Goal: Transaction & Acquisition: Subscribe to service/newsletter

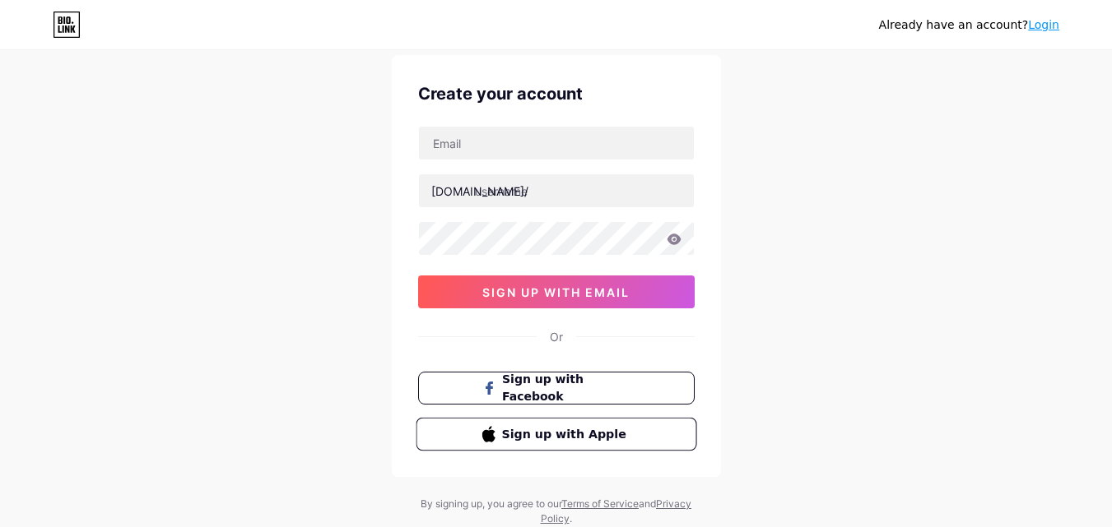
scroll to position [102, 0]
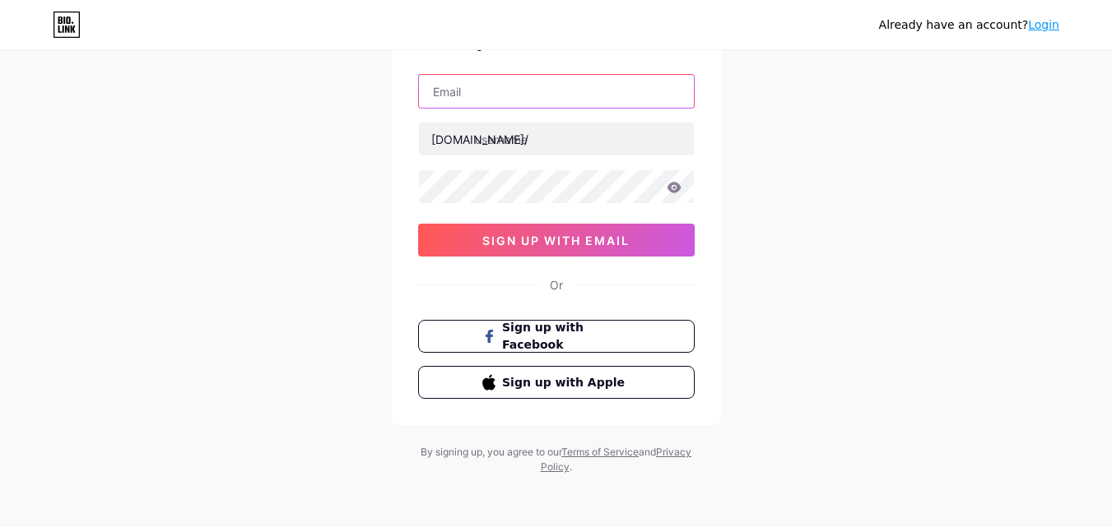
click at [498, 93] on input "text" at bounding box center [556, 91] width 275 height 33
type input "[EMAIL_ADDRESS][DOMAIN_NAME]"
drag, startPoint x: 491, startPoint y: 95, endPoint x: 382, endPoint y: 95, distance: 109.4
click at [382, 95] on div "Already have an account? Login Create your account geniehealthcare01@gmail.com …" at bounding box center [556, 212] width 1112 height 629
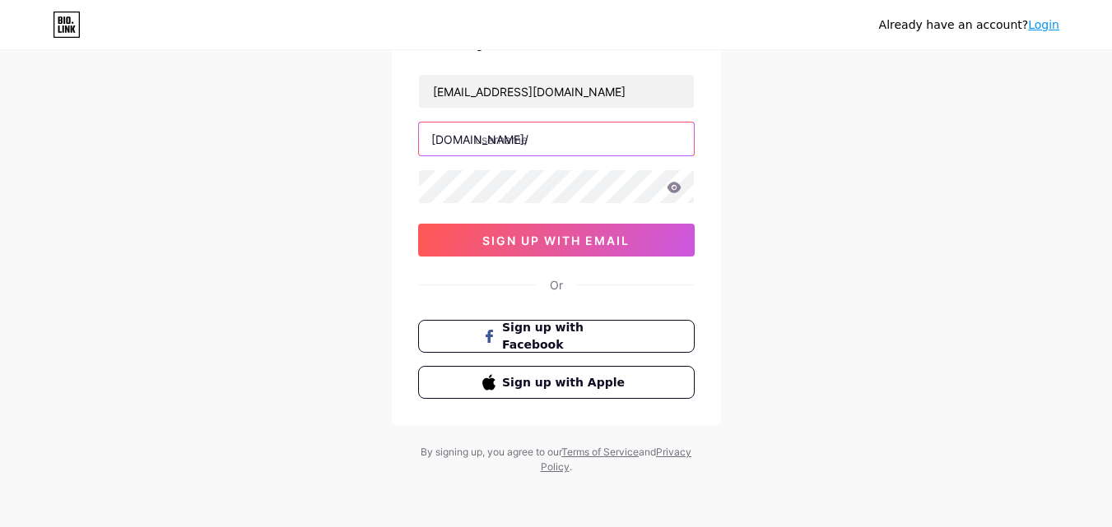
click at [510, 152] on input "text" at bounding box center [556, 139] width 275 height 33
paste input "geniehealth"
type input "geniehealth"
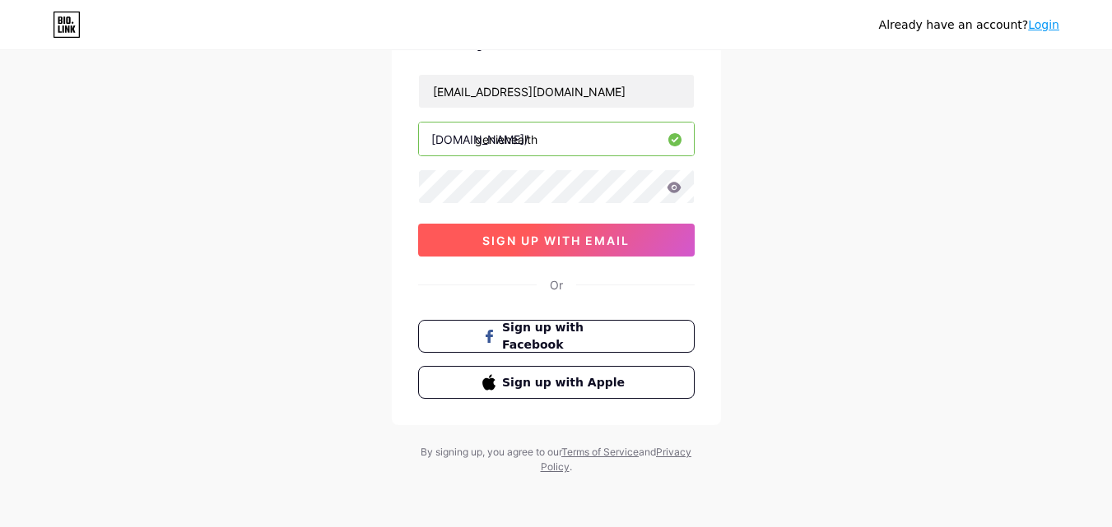
click at [552, 247] on span "sign up with email" at bounding box center [555, 241] width 147 height 14
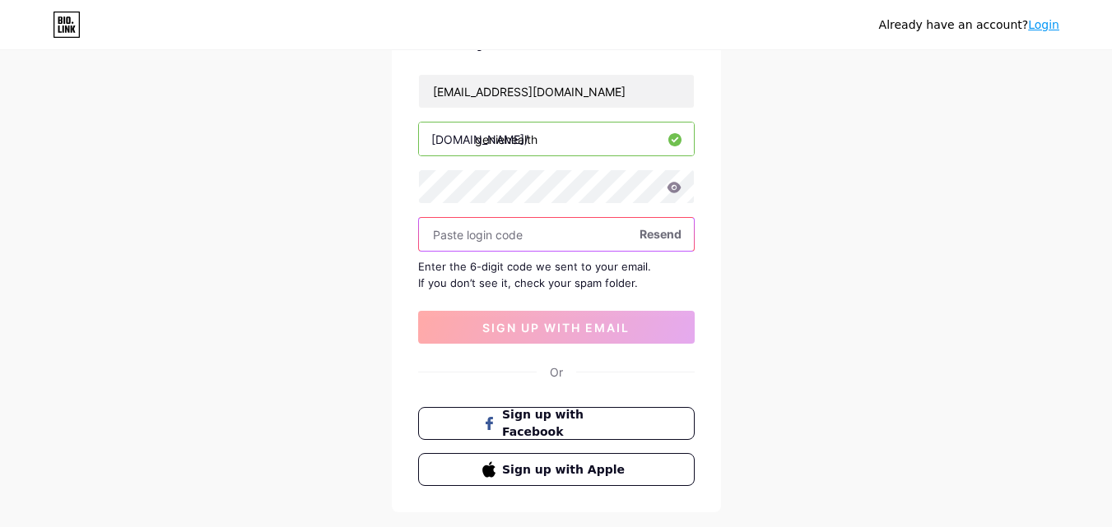
paste input "118920"
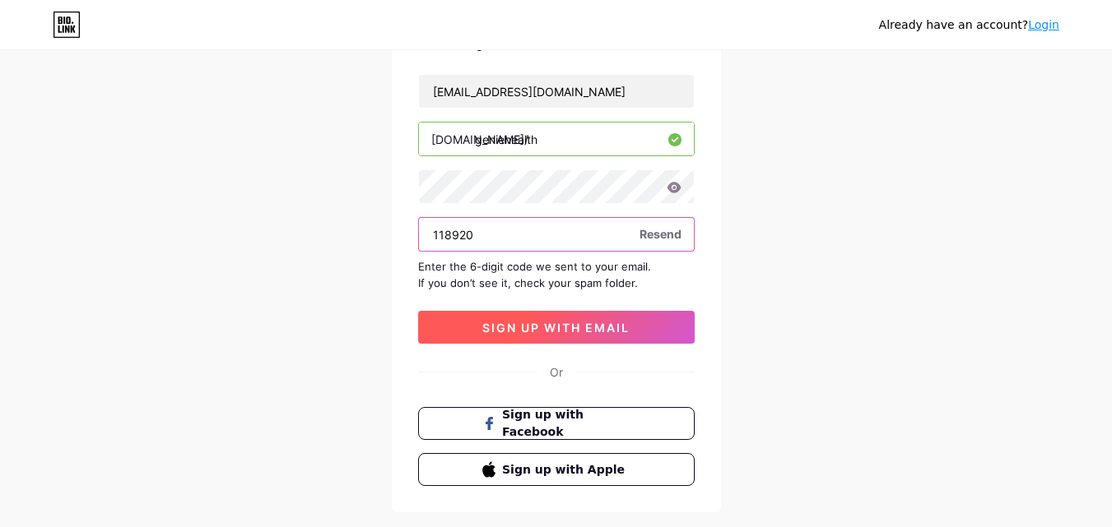
type input "118920"
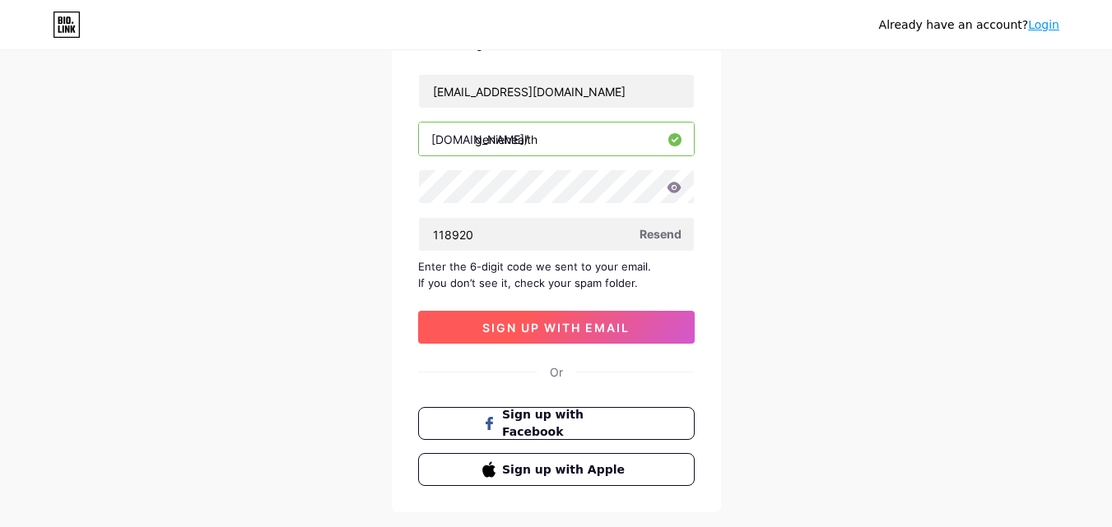
click at [542, 324] on span "sign up with email" at bounding box center [555, 328] width 147 height 14
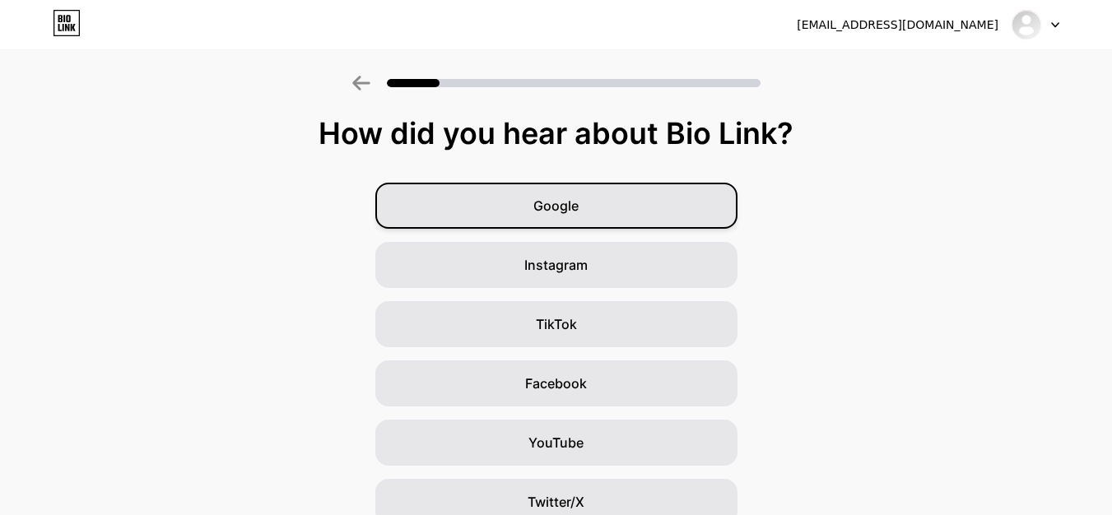
click at [578, 207] on span "Google" at bounding box center [555, 206] width 45 height 20
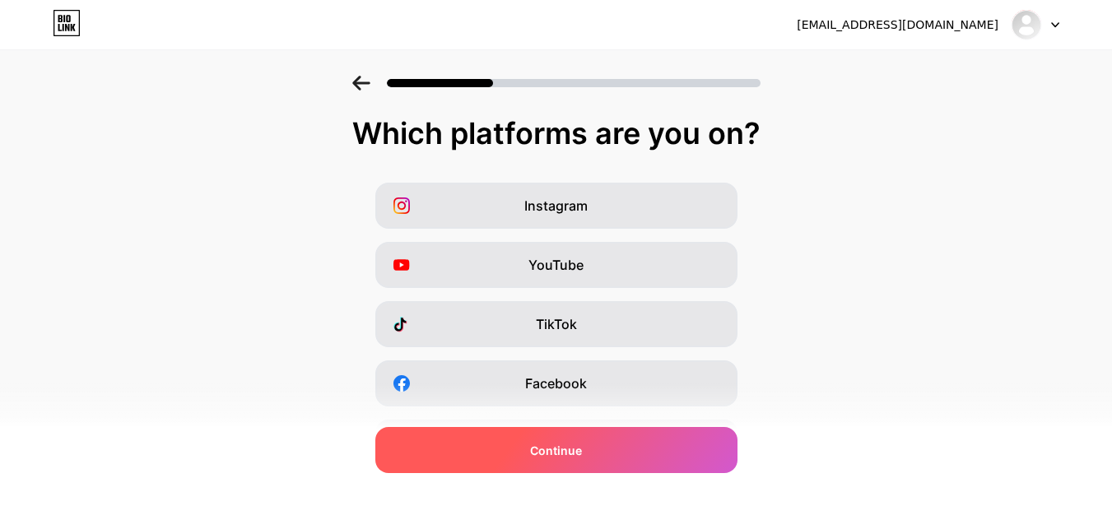
click at [573, 453] on span "Continue" at bounding box center [556, 450] width 52 height 17
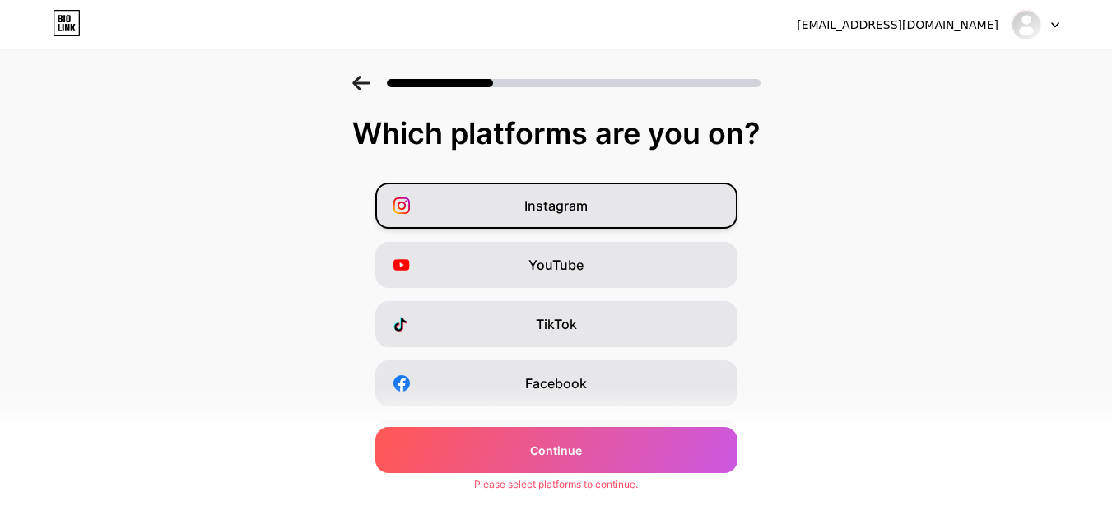
click at [561, 226] on div "Instagram" at bounding box center [556, 206] width 362 height 46
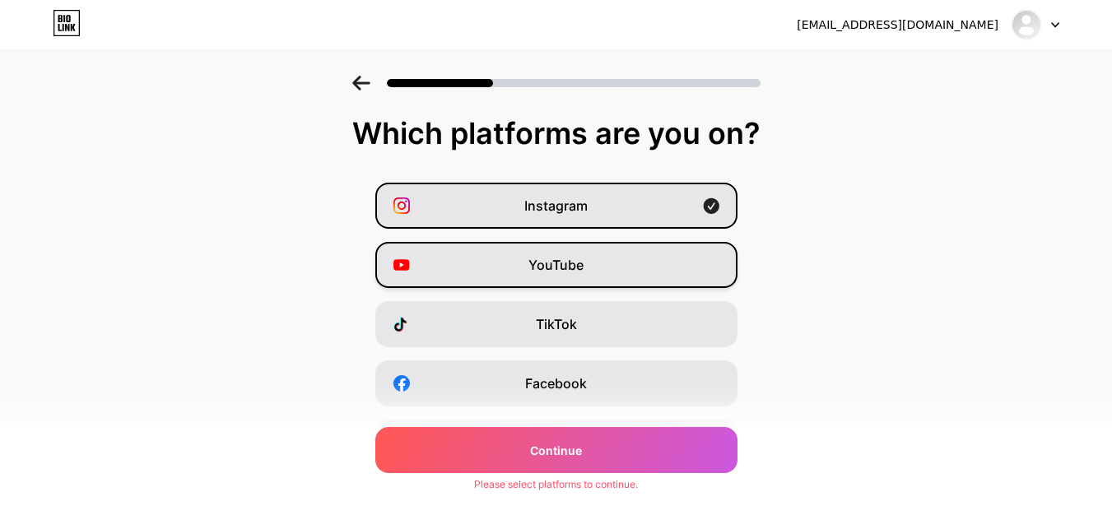
click at [578, 254] on div "YouTube" at bounding box center [556, 265] width 362 height 46
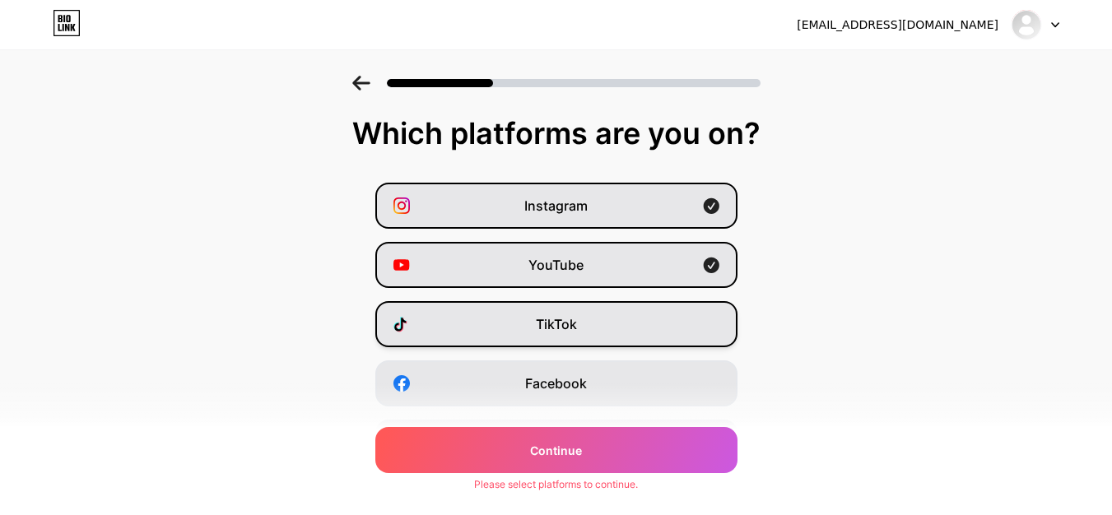
click at [610, 334] on div "TikTok" at bounding box center [556, 324] width 362 height 46
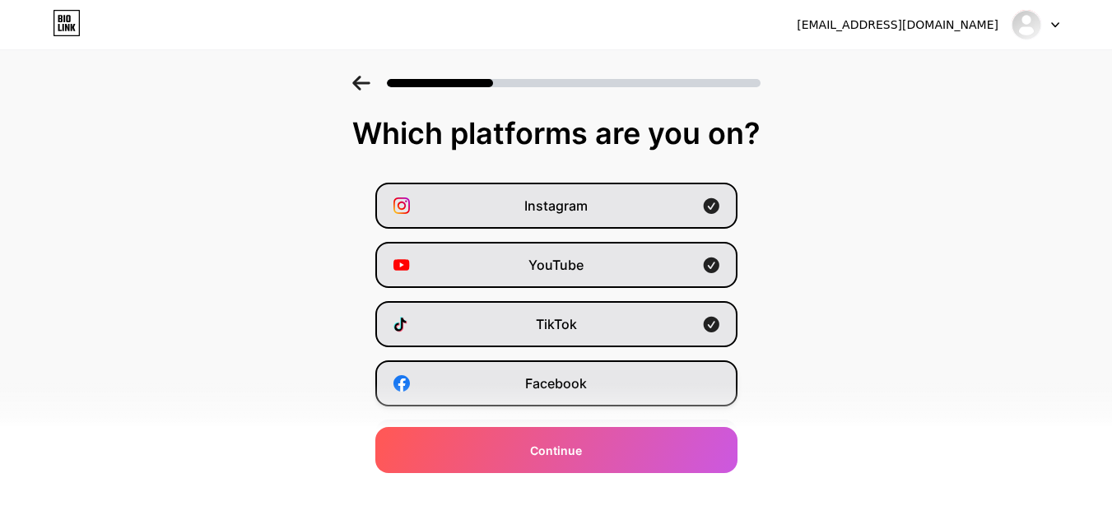
click at [622, 372] on div "Facebook" at bounding box center [556, 383] width 362 height 46
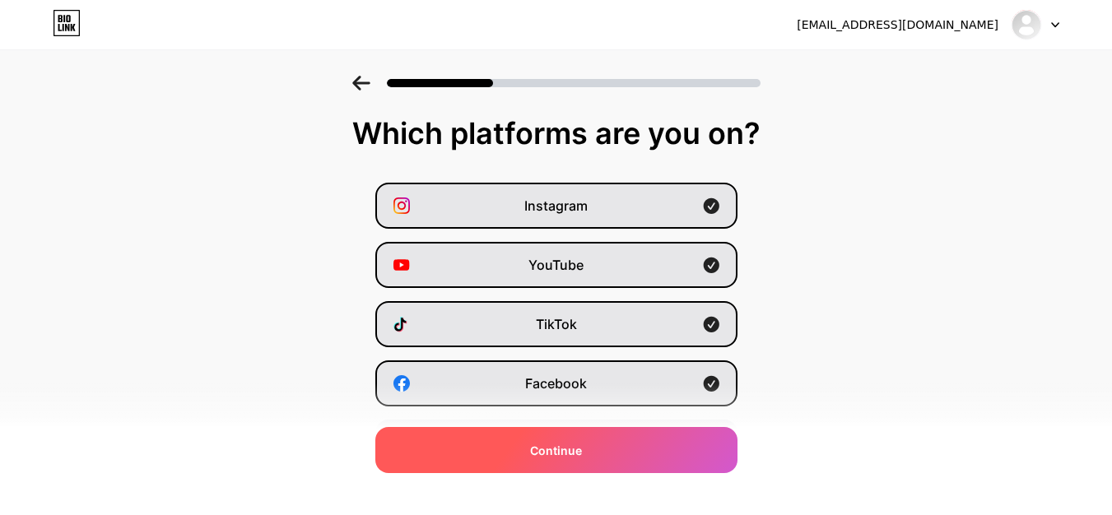
click at [624, 441] on div "Continue" at bounding box center [556, 450] width 362 height 46
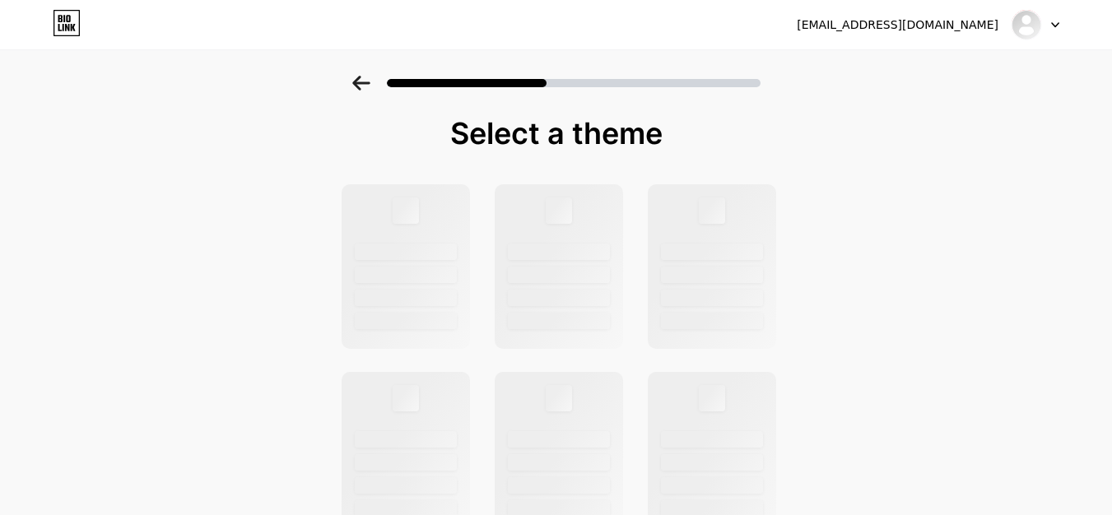
click at [355, 87] on div at bounding box center [556, 78] width 1112 height 58
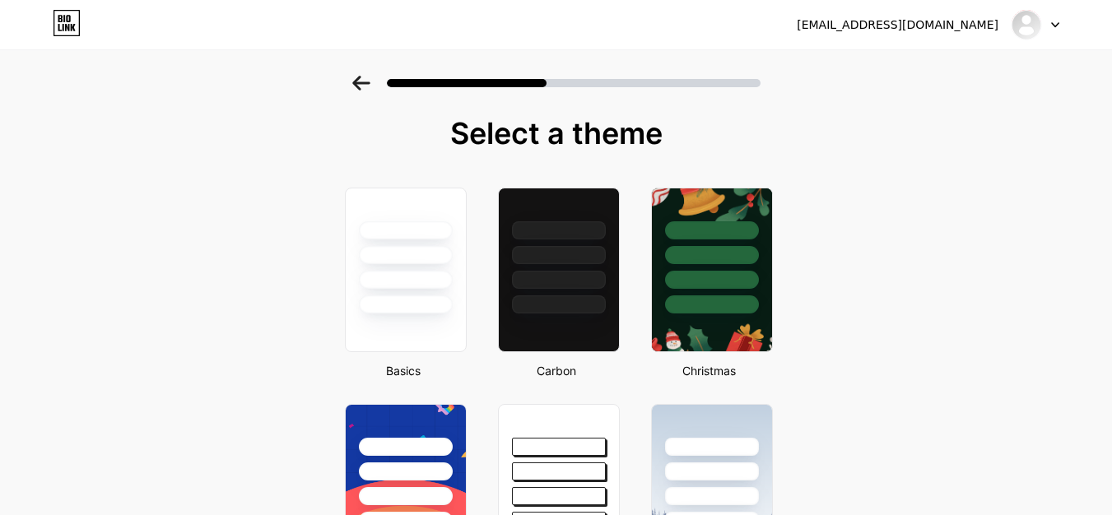
click at [364, 88] on icon at bounding box center [360, 83] width 17 height 15
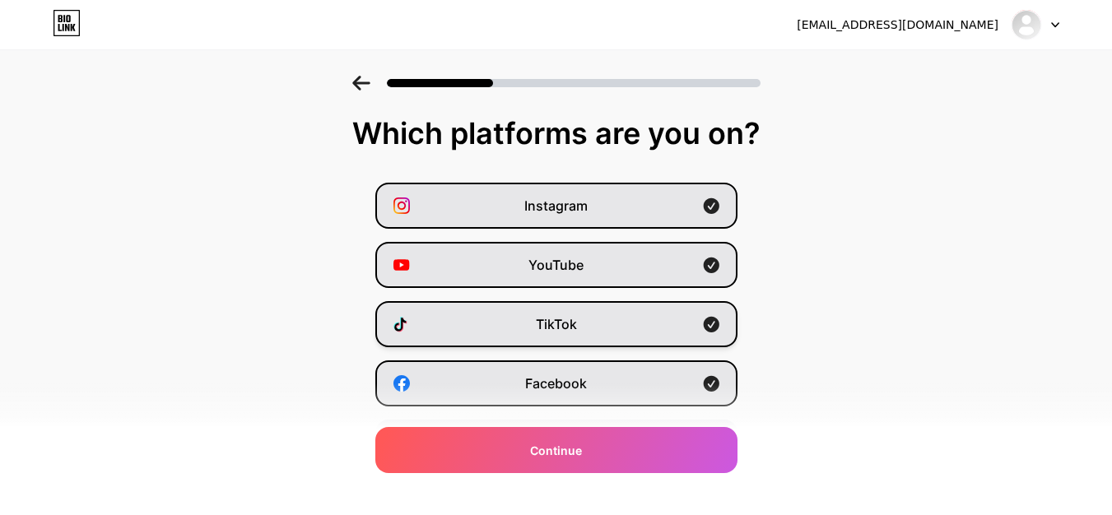
drag, startPoint x: 574, startPoint y: 266, endPoint x: 598, endPoint y: 334, distance: 72.3
click at [575, 268] on span "YouTube" at bounding box center [555, 265] width 55 height 20
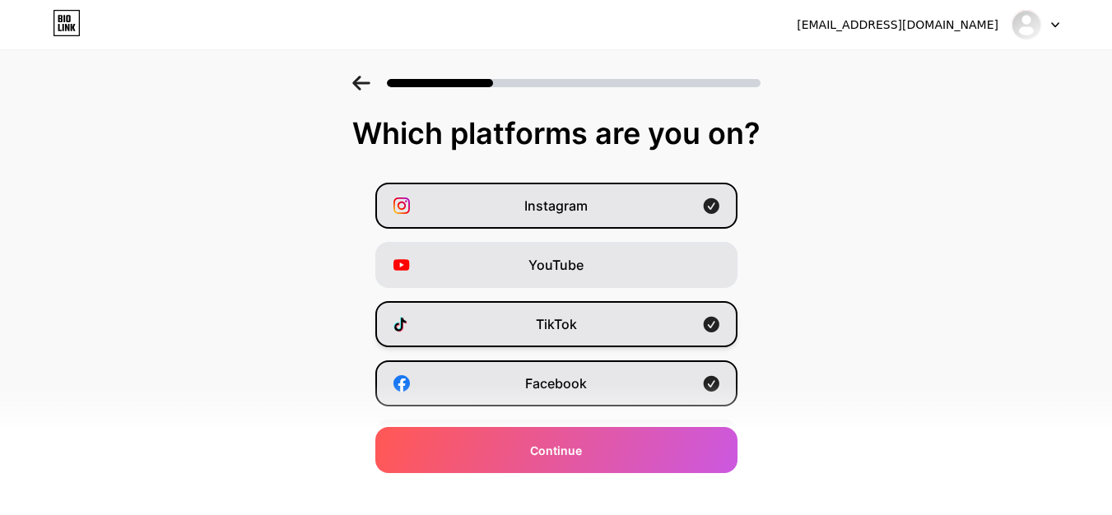
click at [598, 334] on div "TikTok" at bounding box center [556, 324] width 362 height 46
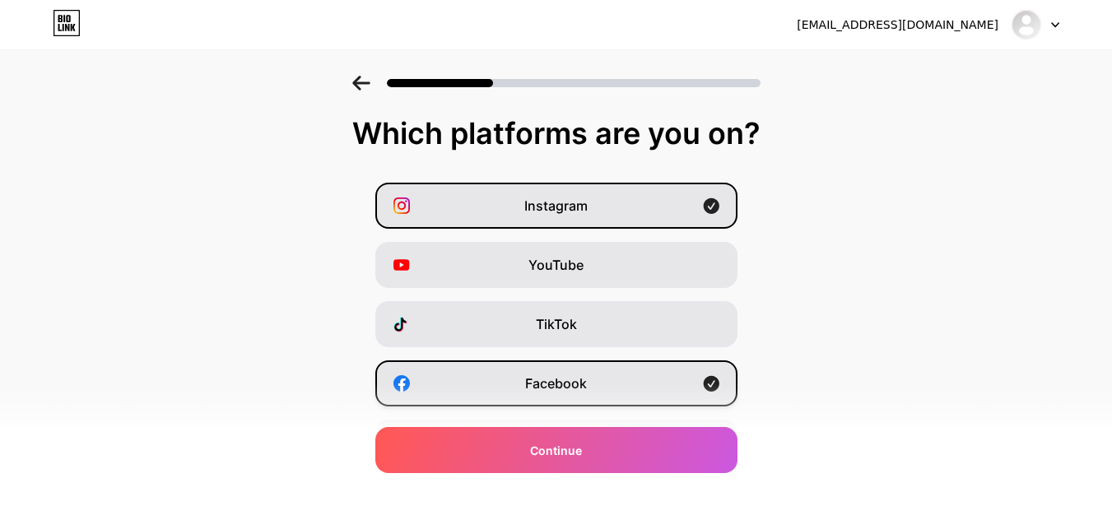
click at [604, 369] on div "Facebook" at bounding box center [556, 383] width 362 height 46
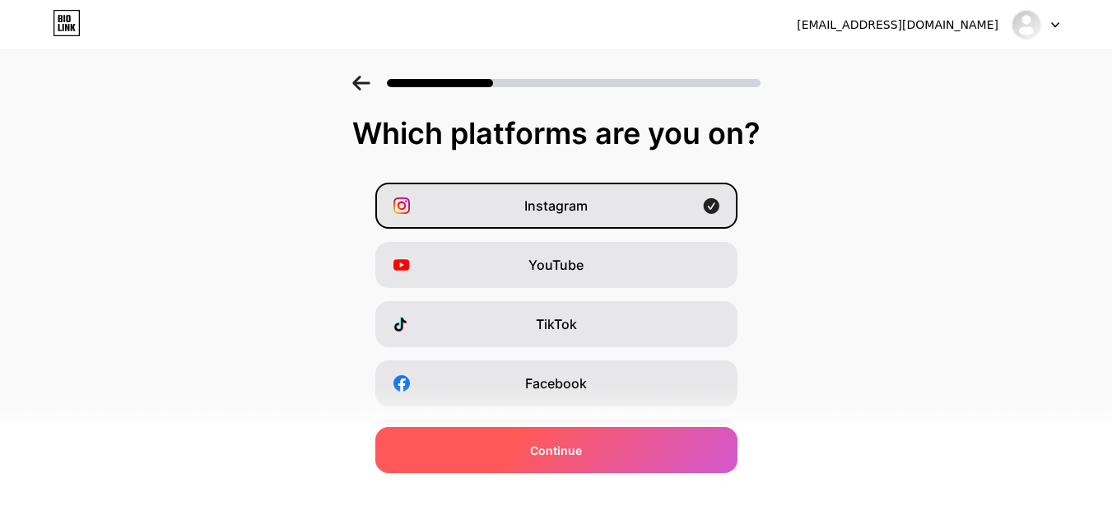
click at [635, 449] on div "Continue" at bounding box center [556, 450] width 362 height 46
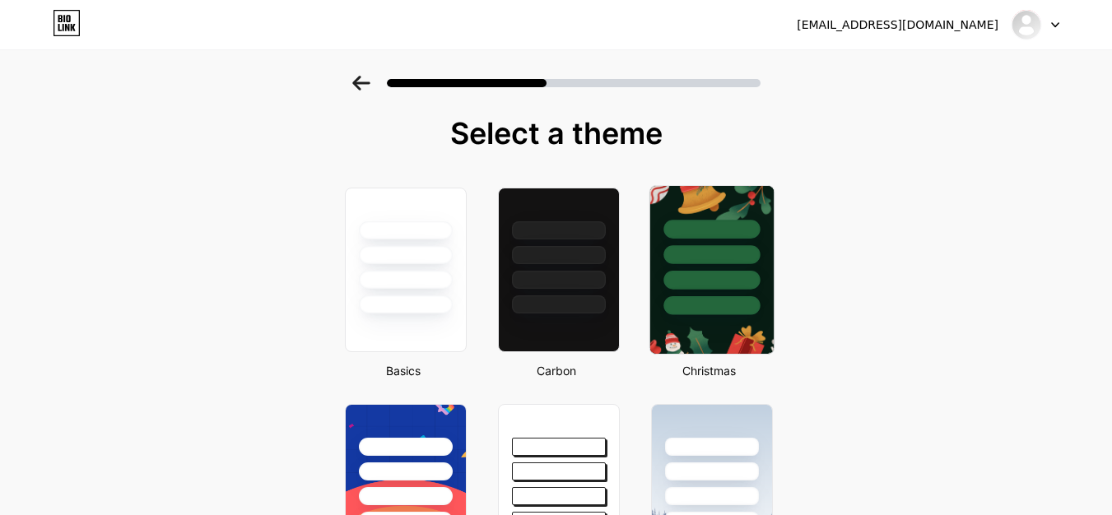
click at [703, 266] on div at bounding box center [710, 250] width 123 height 129
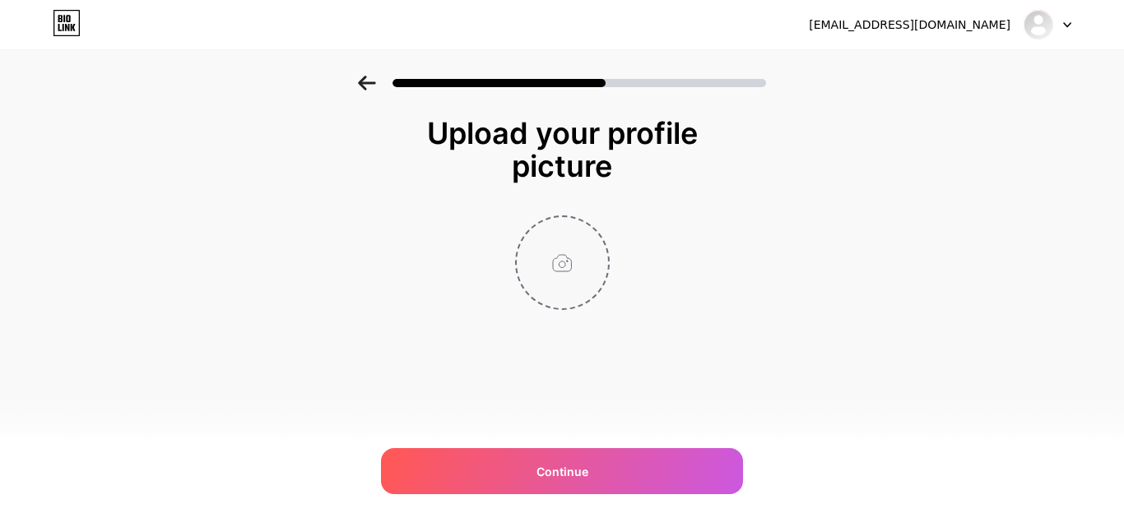
click at [576, 284] on input "file" at bounding box center [562, 262] width 91 height 91
type input "C:\fakepath\genie-logo 200-200.jpg"
click at [596, 494] on div "geniehealthcare01@gmail.com Logout Link Copied Upload your profile picture Cont…" at bounding box center [562, 263] width 1124 height 527
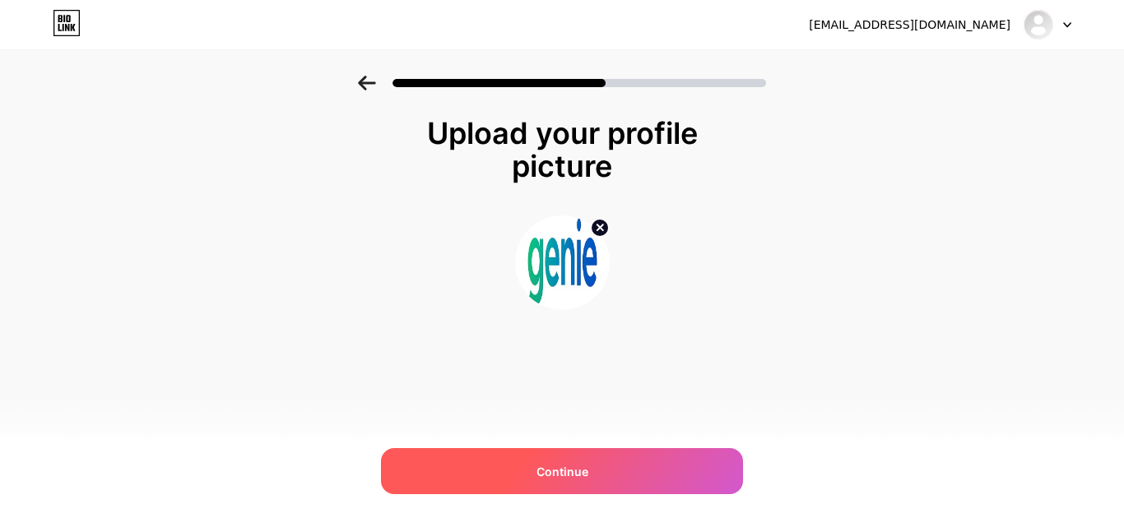
click at [583, 485] on div "Continue" at bounding box center [562, 471] width 362 height 46
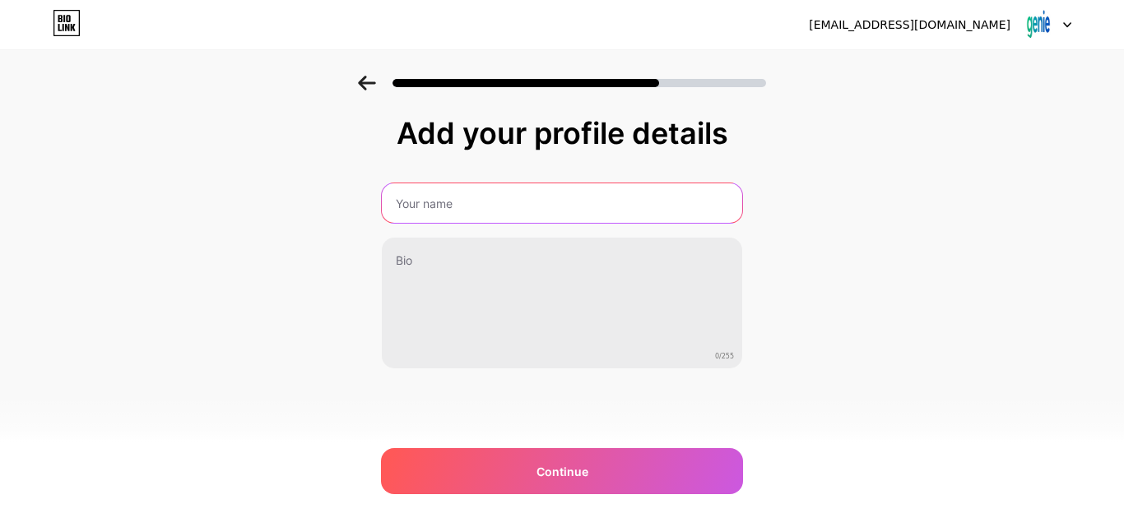
click at [536, 197] on input "text" at bounding box center [562, 202] width 360 height 39
paste input "Genie Health"
type input "Genie Health"
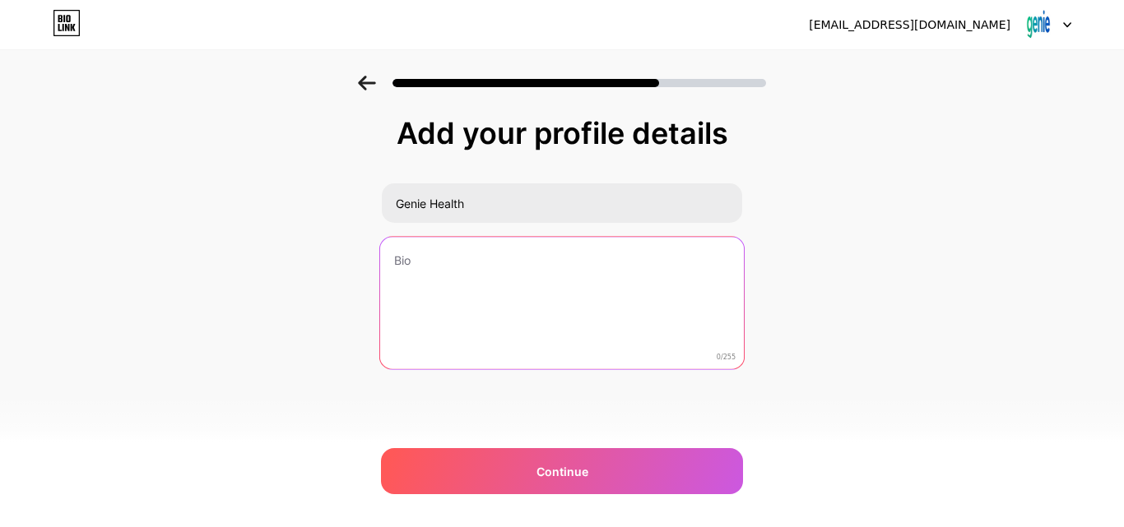
click at [531, 309] on textarea at bounding box center [562, 304] width 364 height 134
paste textarea "Genie Health uses AI to provide personalized health insights by combining healt…"
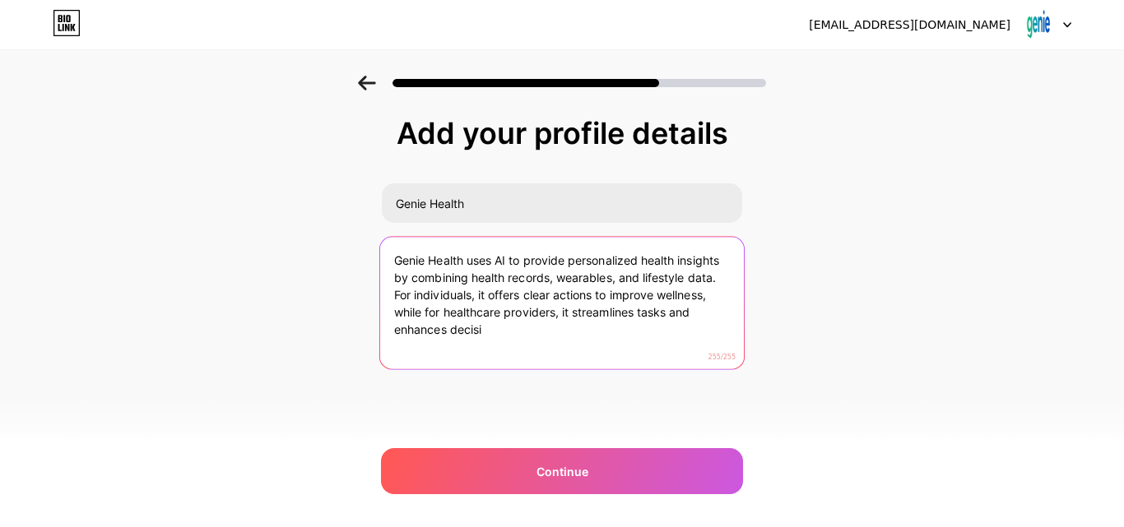
drag, startPoint x: 560, startPoint y: 308, endPoint x: 620, endPoint y: 364, distance: 82.1
click at [620, 364] on textarea "Genie Health uses AI to provide personalized health insights by combining healt…" at bounding box center [562, 304] width 364 height 134
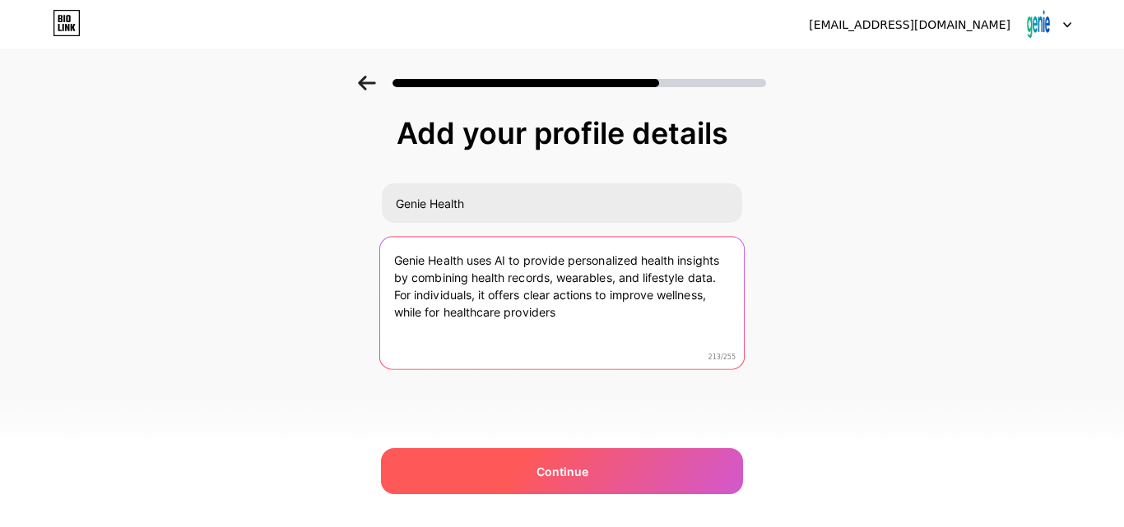
type textarea "Genie Health uses AI to provide personalized health insights by combining healt…"
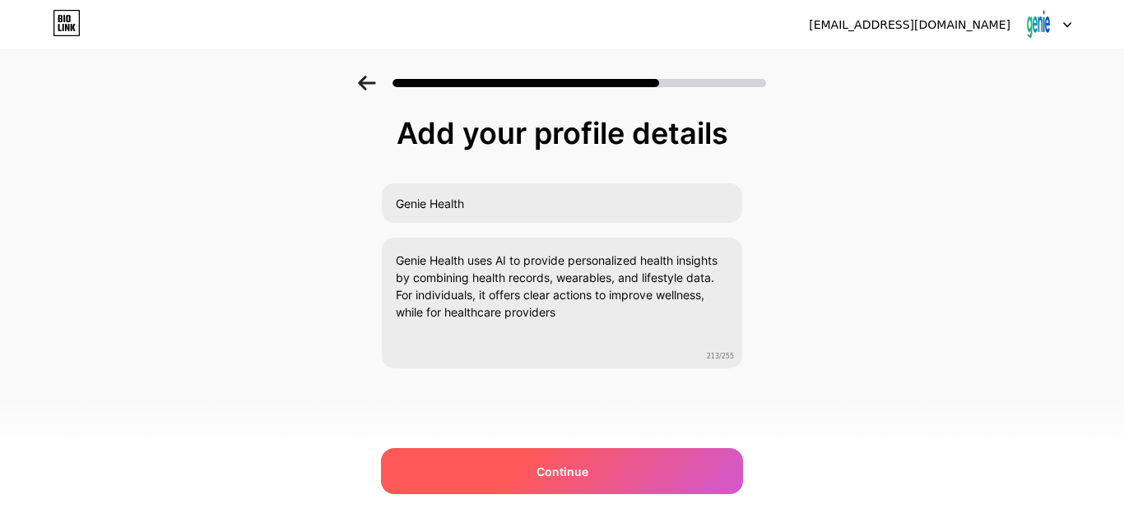
click at [604, 465] on div "Continue" at bounding box center [562, 471] width 362 height 46
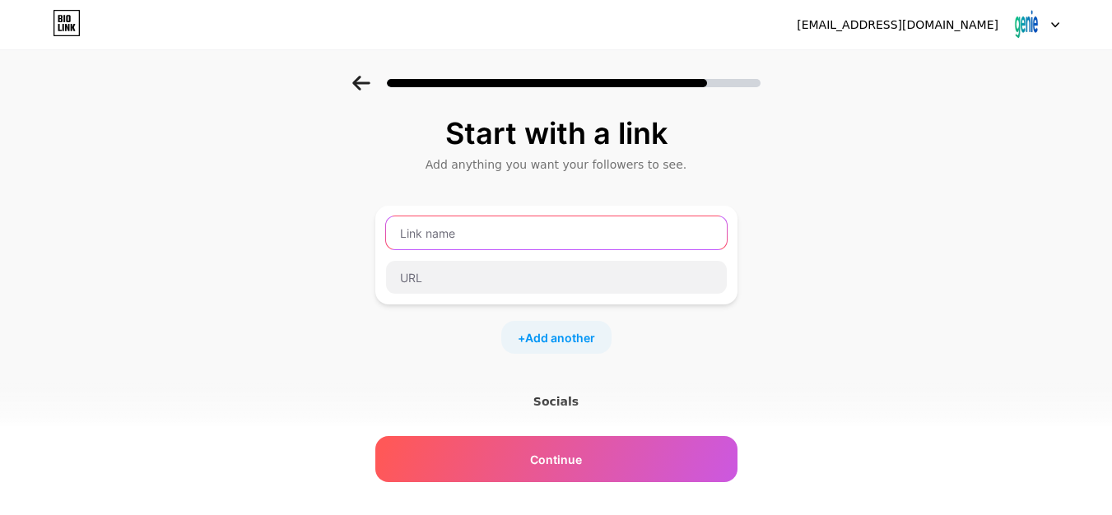
click at [504, 234] on input "text" at bounding box center [556, 232] width 341 height 33
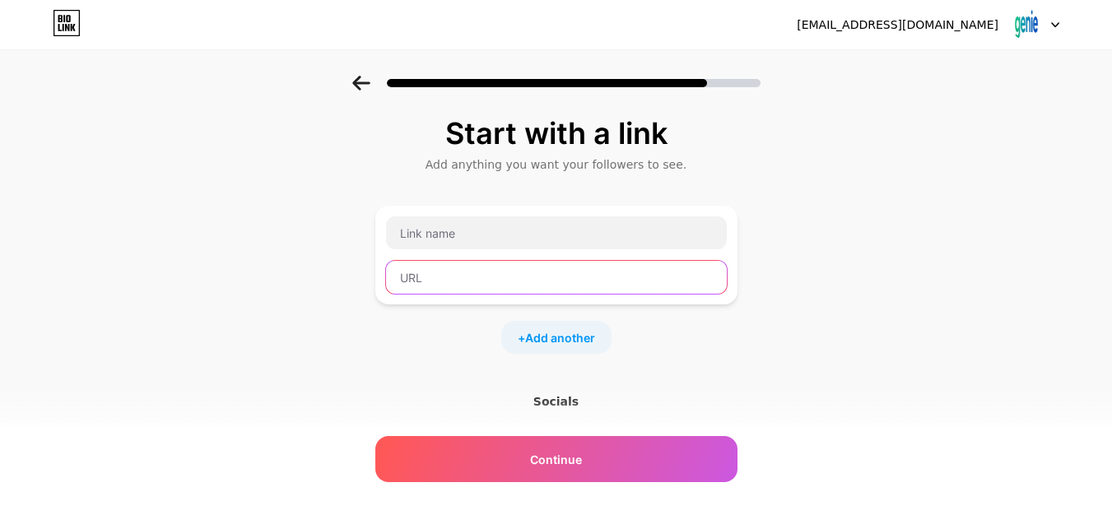
click at [485, 274] on input "text" at bounding box center [556, 277] width 341 height 33
paste input "https://www.geniehealth.care/"
type input "https://www.geniehealth.care/"
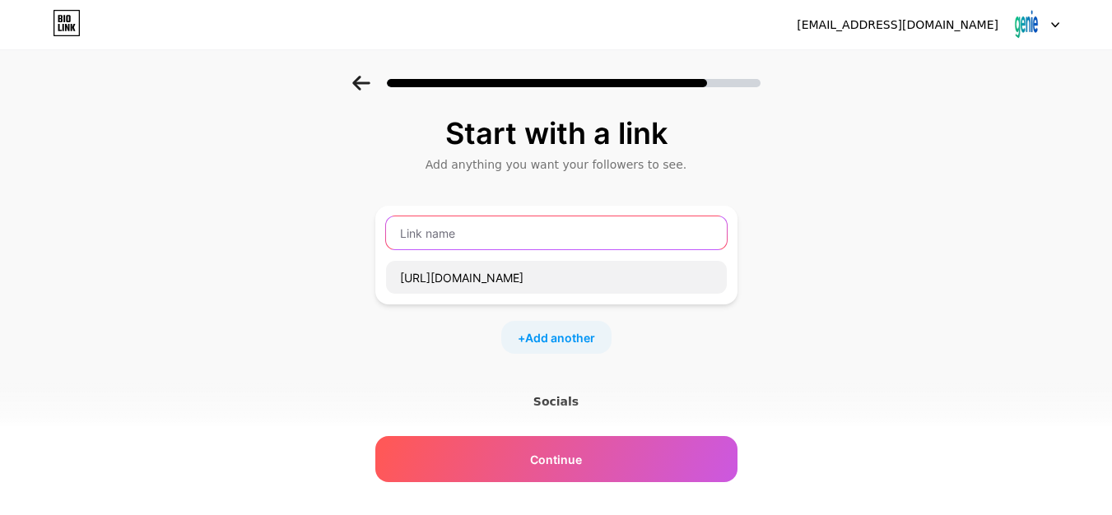
click at [537, 234] on input "text" at bounding box center [556, 232] width 341 height 33
paste input "Genie Health Singapore"
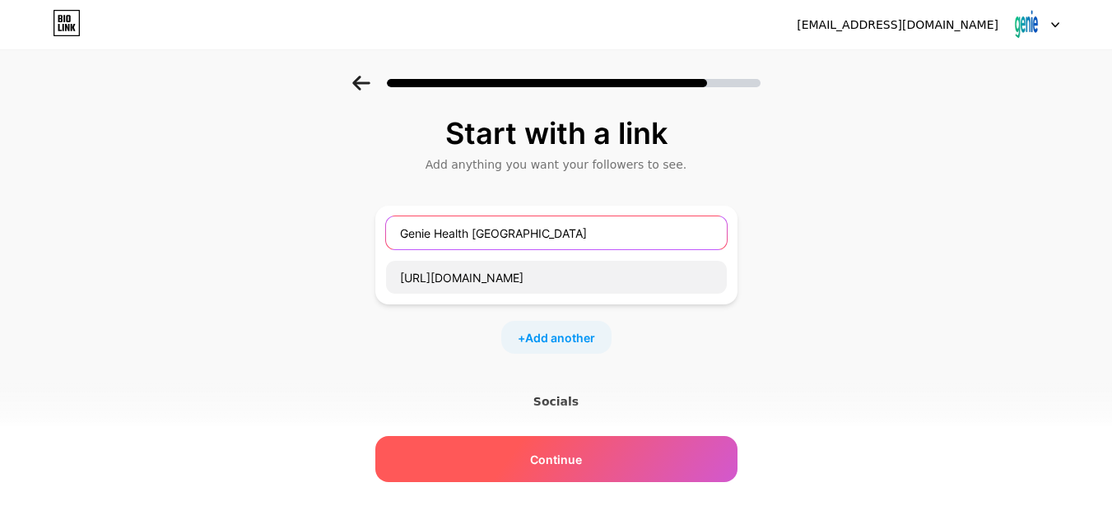
type input "Genie Health Singapore"
click at [597, 462] on div "Continue" at bounding box center [556, 459] width 362 height 46
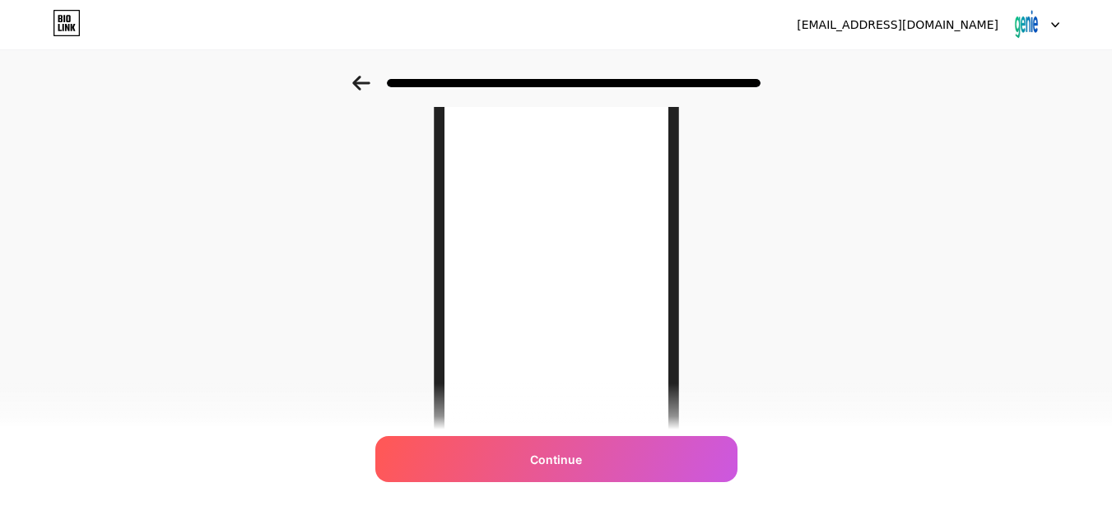
scroll to position [165, 0]
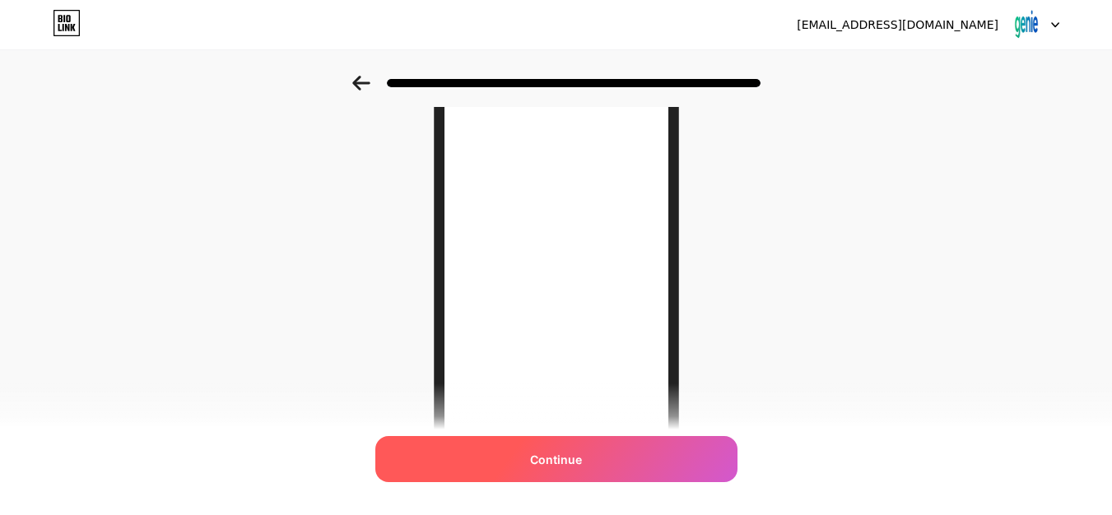
click at [560, 460] on span "Continue" at bounding box center [556, 459] width 52 height 17
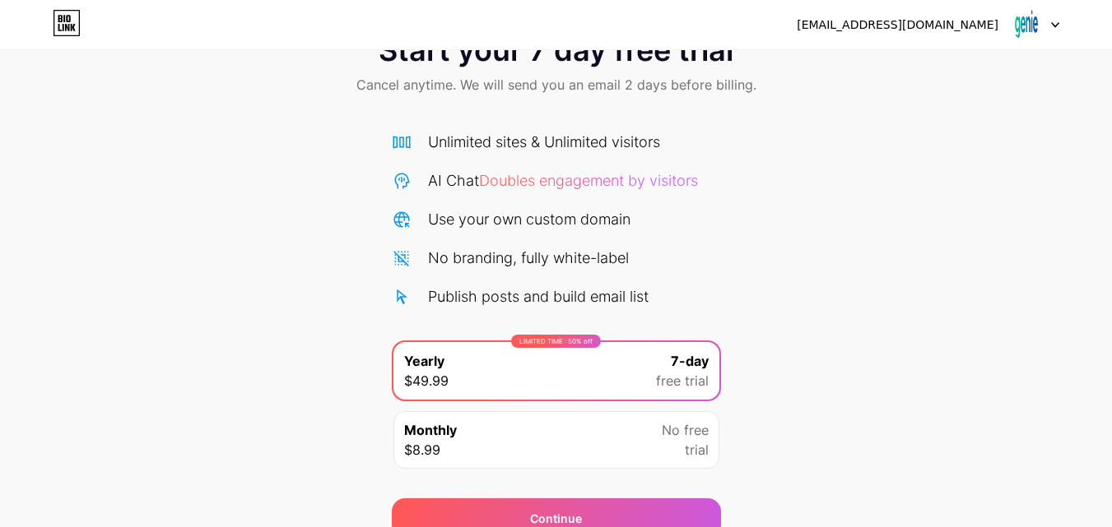
scroll to position [135, 0]
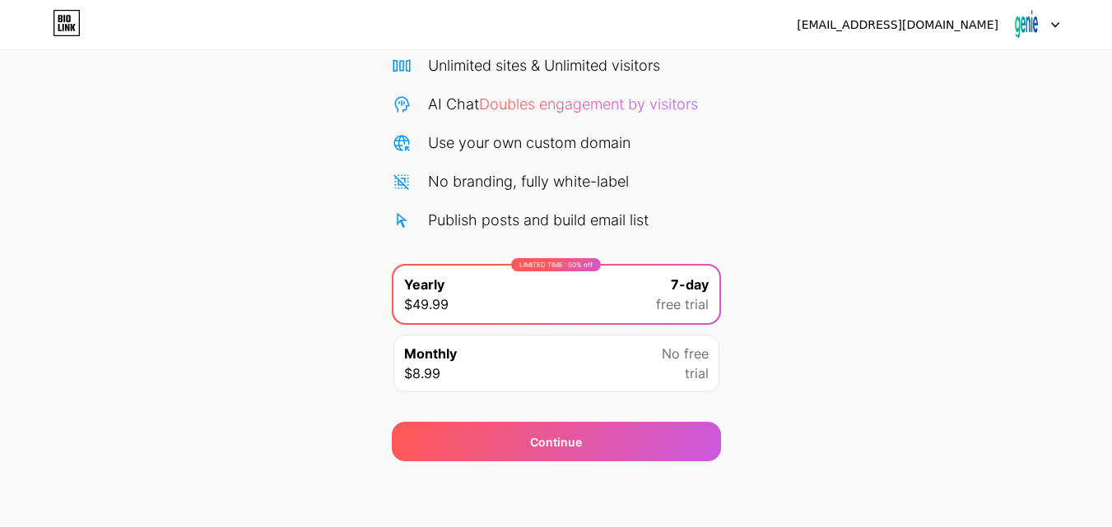
click at [556, 344] on div "Monthly $8.99 No free trial" at bounding box center [556, 364] width 326 height 58
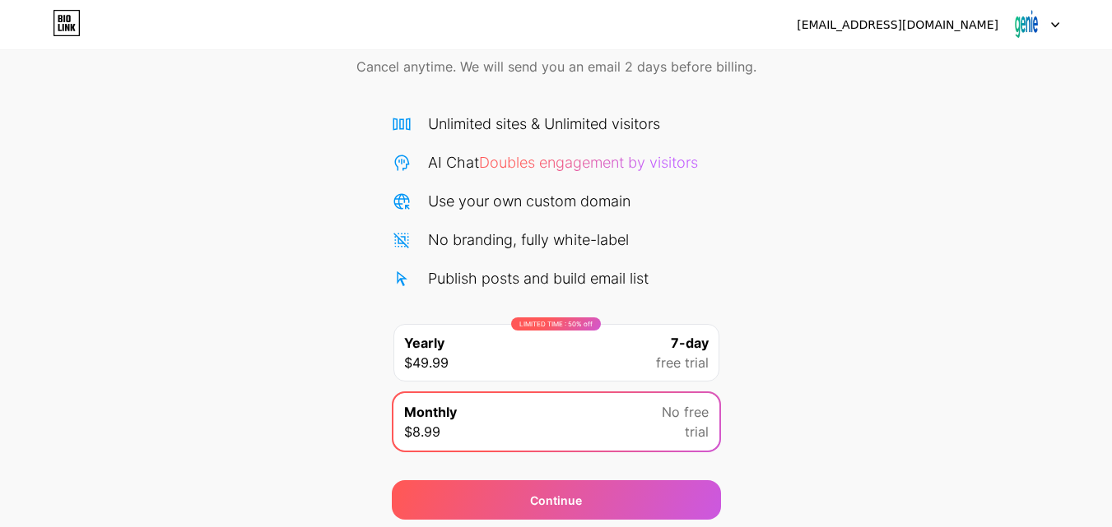
scroll to position [0, 0]
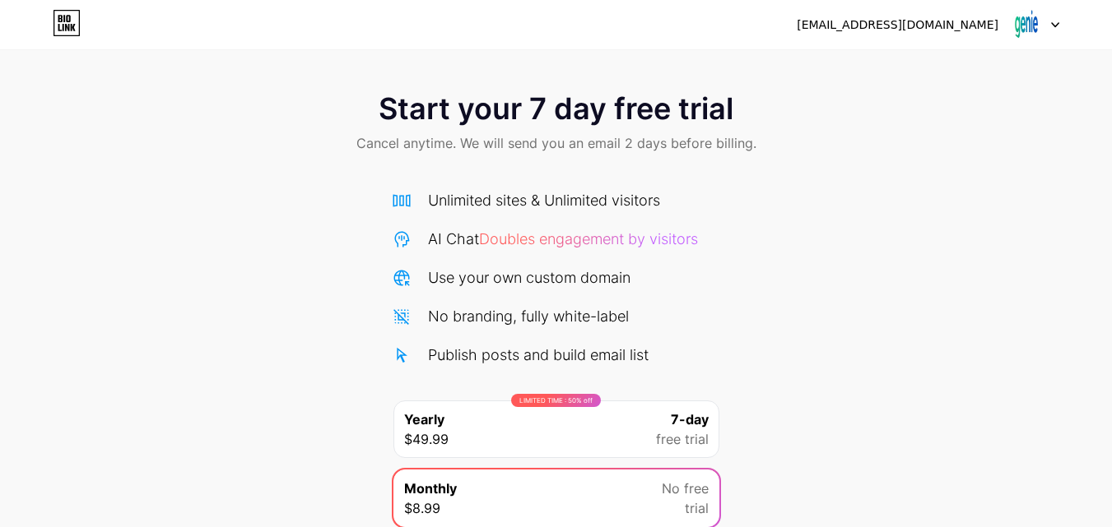
click at [1062, 22] on div "geniehealthcare01@gmail.com Logout" at bounding box center [556, 25] width 1112 height 30
click at [1057, 22] on icon at bounding box center [1055, 25] width 8 height 6
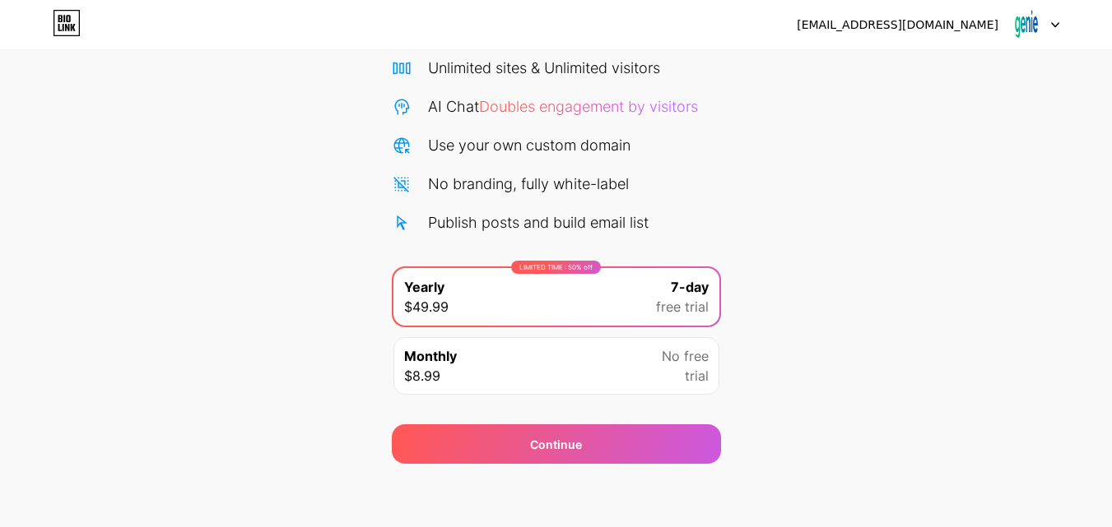
scroll to position [135, 0]
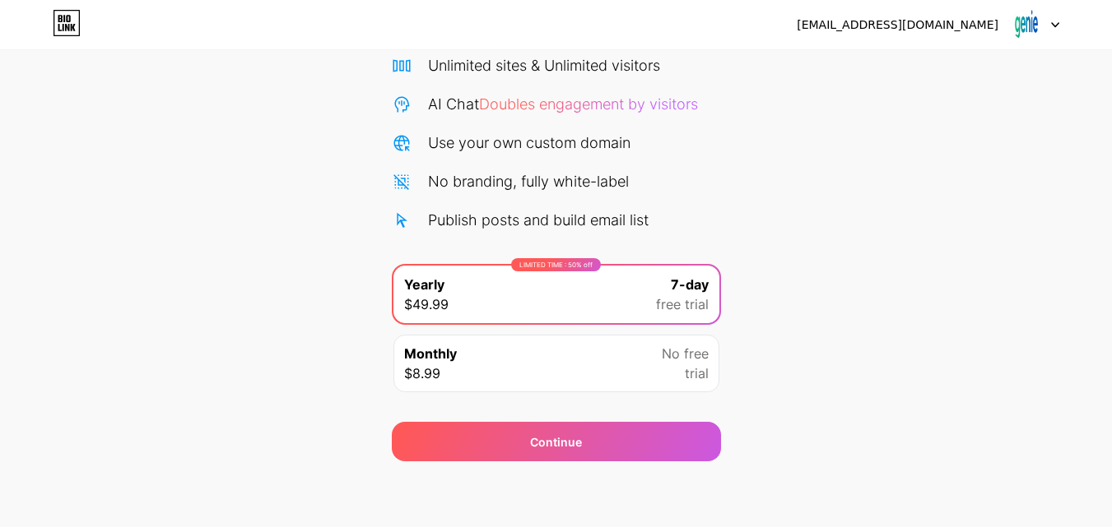
click at [532, 369] on div "Monthly $8.99 No free trial" at bounding box center [556, 364] width 326 height 58
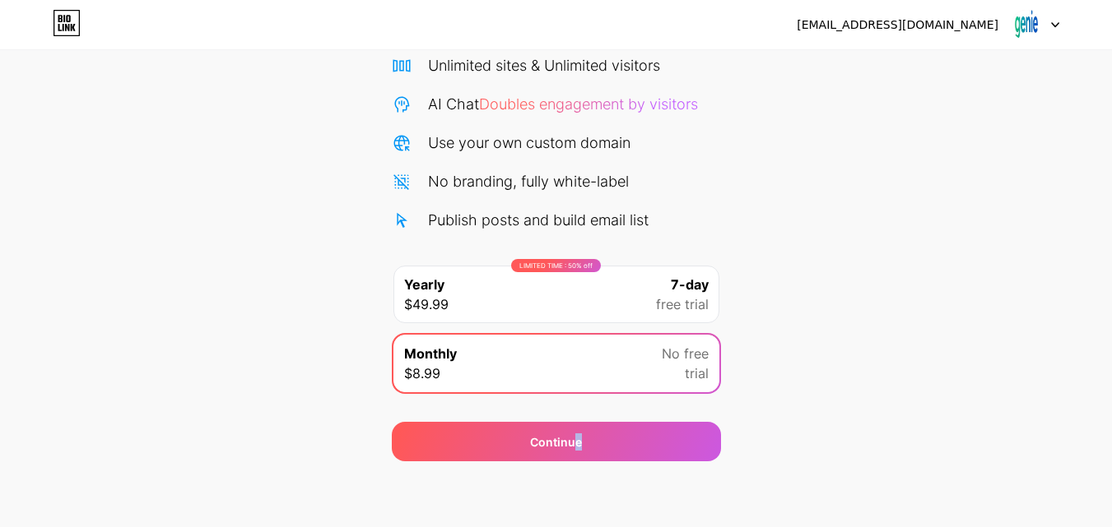
drag, startPoint x: 578, startPoint y: 527, endPoint x: 558, endPoint y: 518, distance: 22.5
click at [573, 527] on html "geniehealthcare01@gmail.com Logout Link Copied Start your 7 day free trial Canc…" at bounding box center [556, 196] width 1112 height 662
drag, startPoint x: 494, startPoint y: 486, endPoint x: 474, endPoint y: 480, distance: 21.6
click at [492, 486] on div "geniehealthcare01@gmail.com Logout Link Copied Start your 7 day free trial Canc…" at bounding box center [556, 196] width 1112 height 662
click at [474, 480] on div "geniehealthcare01@gmail.com Logout Link Copied Start your 7 day free trial Canc…" at bounding box center [556, 196] width 1112 height 662
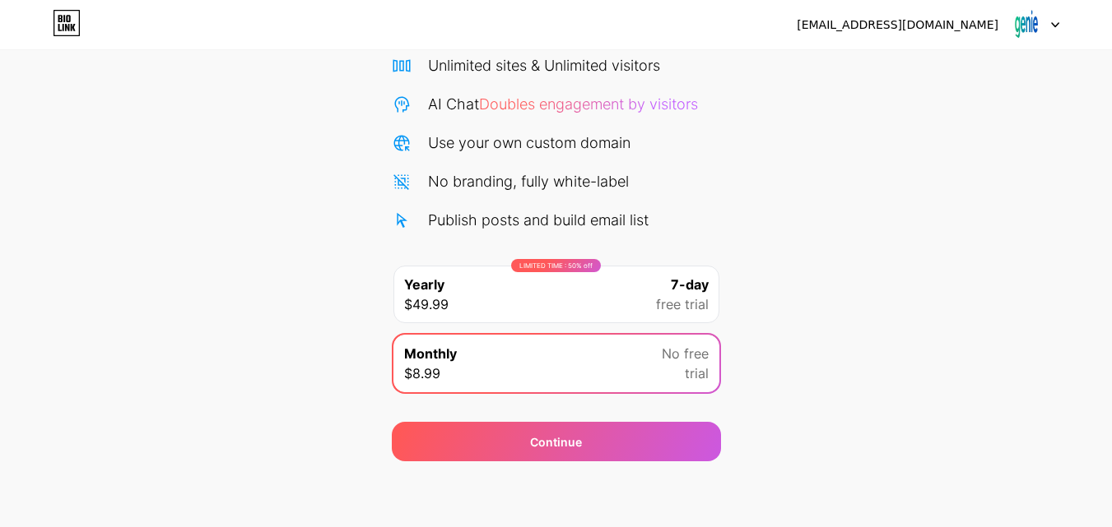
click at [485, 481] on div "geniehealthcare01@gmail.com Logout Link Copied Start your 7 day free trial Canc…" at bounding box center [556, 196] width 1112 height 662
click at [615, 473] on div "geniehealthcare01@gmail.com Logout Link Copied Start your 7 day free trial Canc…" at bounding box center [556, 196] width 1112 height 662
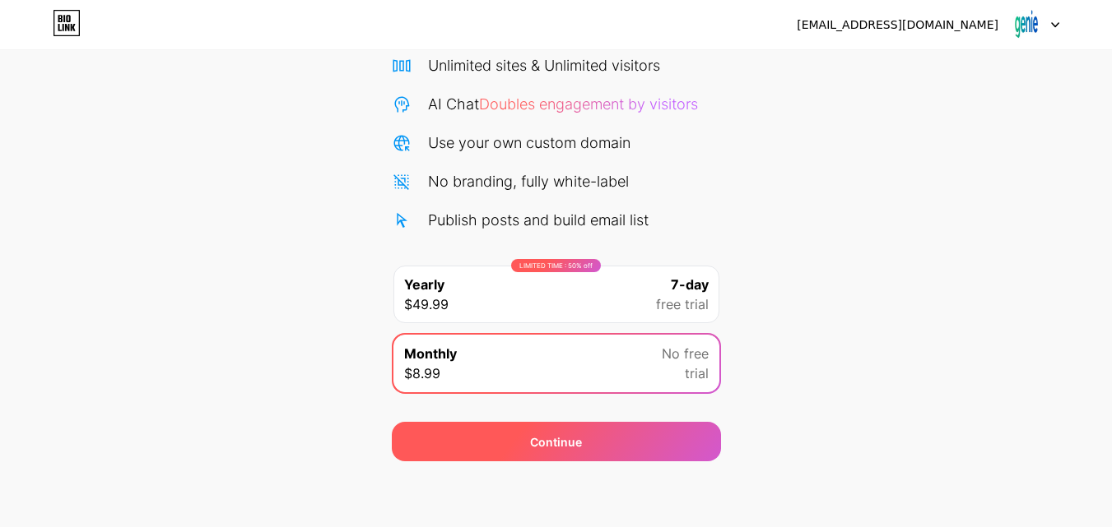
click at [691, 450] on div "Continue" at bounding box center [556, 441] width 329 height 39
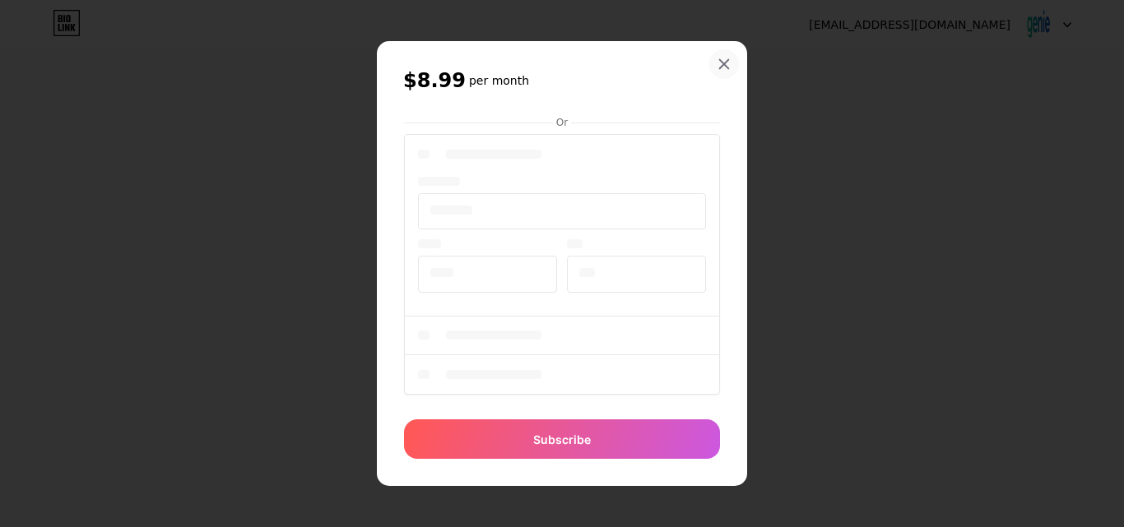
click at [736, 58] on div at bounding box center [724, 64] width 30 height 30
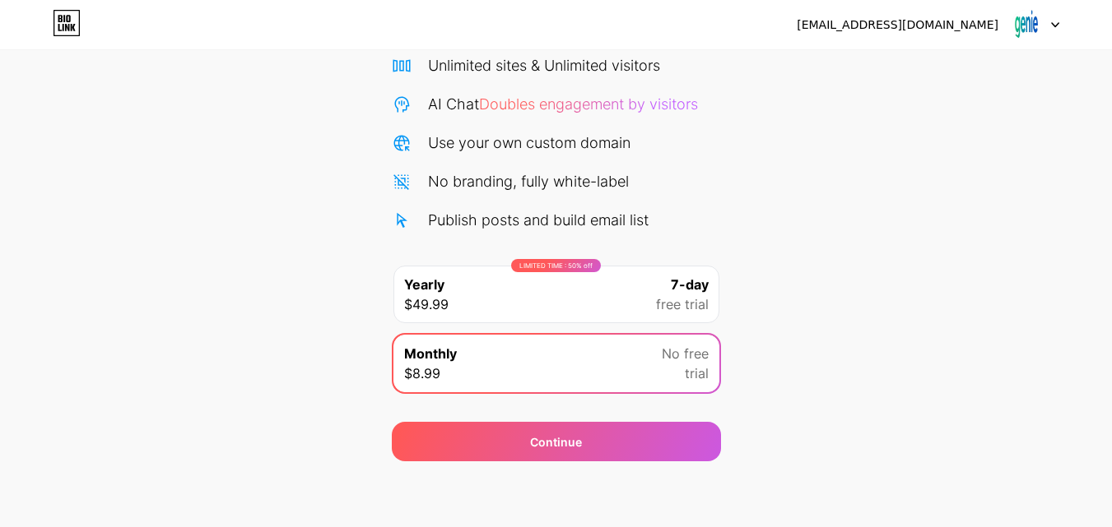
click at [1073, 12] on div "geniehealthcare01@gmail.com Logout" at bounding box center [556, 25] width 1112 height 30
click at [1061, 20] on div "geniehealthcare01@gmail.com Logout" at bounding box center [556, 25] width 1112 height 30
click at [1055, 23] on icon at bounding box center [1055, 25] width 8 height 6
click at [65, 23] on icon at bounding box center [67, 23] width 28 height 26
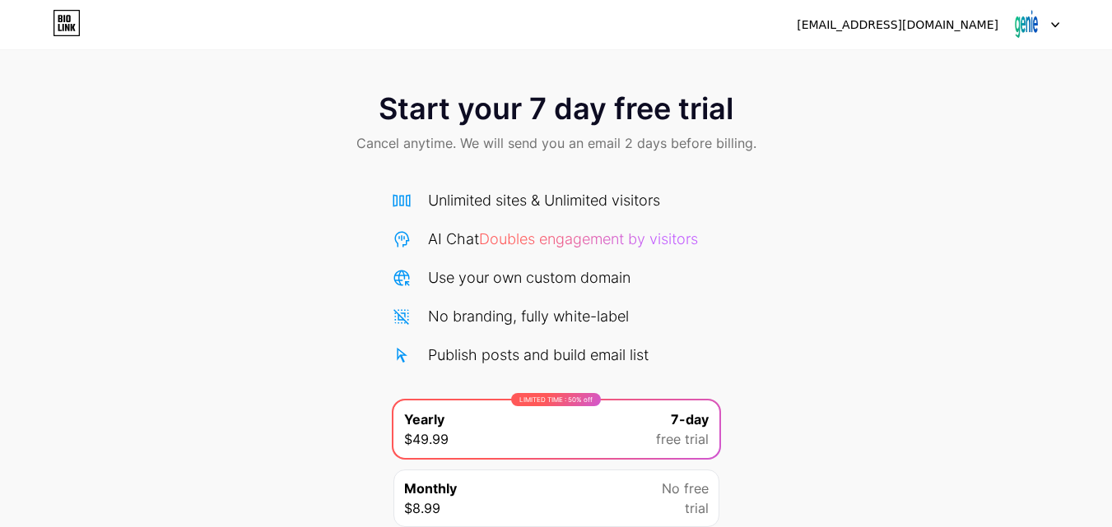
click at [1042, 29] on div at bounding box center [1035, 25] width 48 height 30
click at [885, 16] on div "[EMAIL_ADDRESS][DOMAIN_NAME]" at bounding box center [897, 24] width 202 height 17
click at [898, 25] on div "[EMAIL_ADDRESS][DOMAIN_NAME]" at bounding box center [897, 24] width 202 height 17
